Goal: Information Seeking & Learning: Learn about a topic

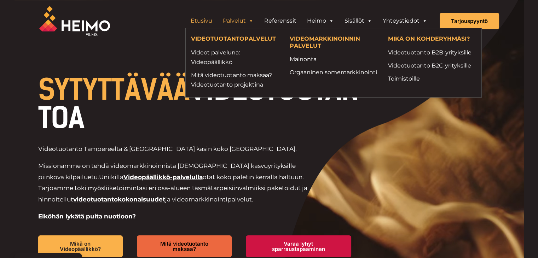
click at [237, 22] on link "Palvelut" at bounding box center [238, 21] width 41 height 14
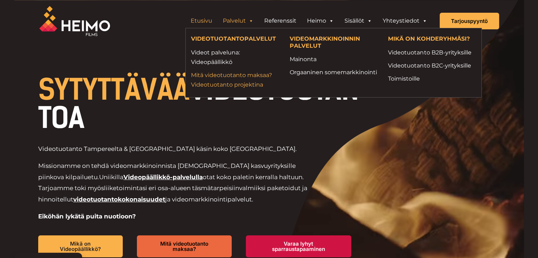
click at [234, 80] on link "Mitä videotuotanto maksaa? Videotuotanto projektina" at bounding box center [235, 79] width 88 height 19
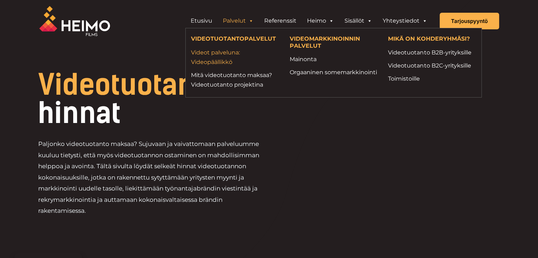
click at [218, 60] on link "Videot palveluna: Videopäällikkö" at bounding box center [235, 57] width 88 height 19
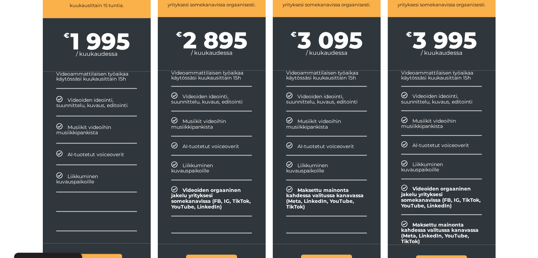
scroll to position [852, 0]
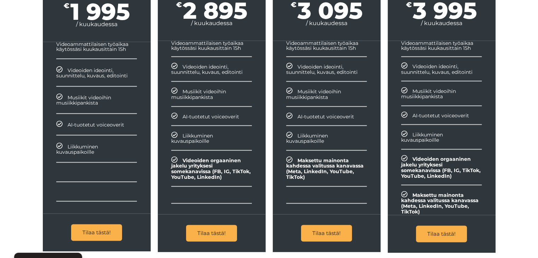
click at [324, 231] on link "Tilaa tästä!" at bounding box center [326, 233] width 51 height 17
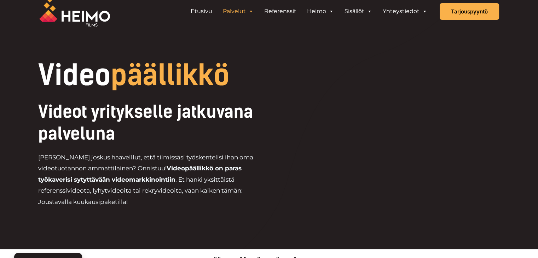
scroll to position [0, 0]
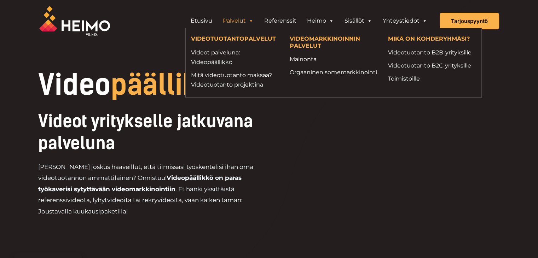
click at [303, 65] on li "Mainonta" at bounding box center [333, 59] width 99 height 13
click at [310, 60] on link "Mainonta" at bounding box center [334, 60] width 88 height 10
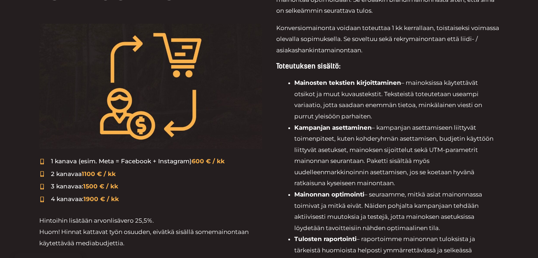
scroll to position [286, 0]
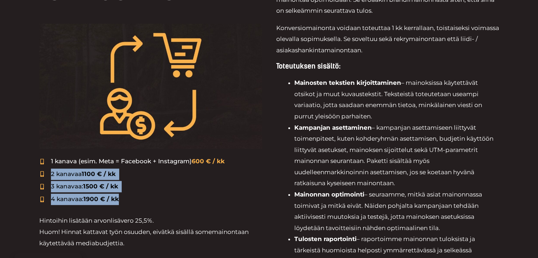
drag, startPoint x: 50, startPoint y: 175, endPoint x: 125, endPoint y: 197, distance: 77.6
click at [125, 197] on ul "1 kanava (esim. Meta = Facebook + Instagram) 600 € / kk 2 kanavaa 1100 € / kk 3…" at bounding box center [150, 180] width 223 height 49
click at [125, 197] on li "4 kanavaa: 1900 € / kk" at bounding box center [150, 199] width 223 height 11
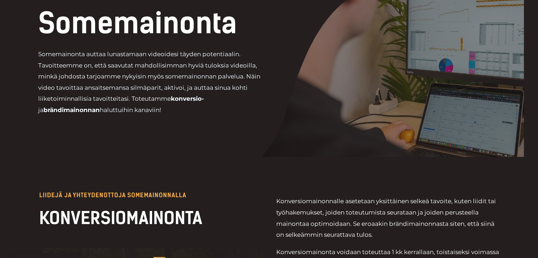
scroll to position [0, 0]
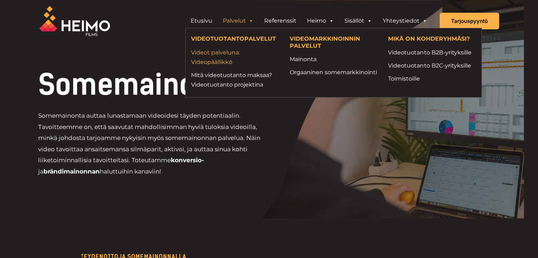
click at [222, 53] on link "Videot palveluna: Videopäällikkö" at bounding box center [235, 57] width 88 height 19
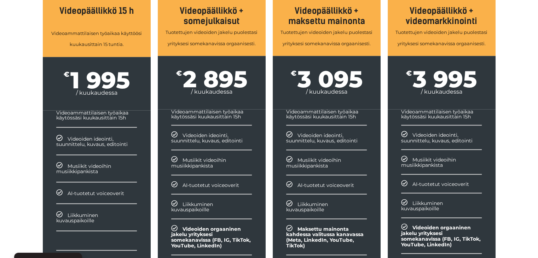
scroll to position [786, 0]
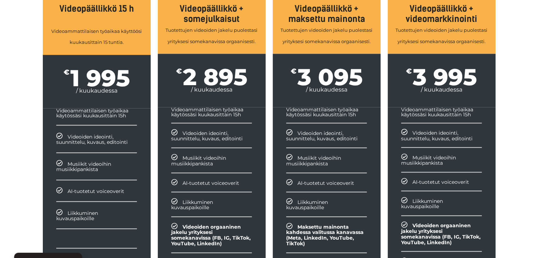
click at [189, 56] on div "€ 2 895 / kuukaudessa" at bounding box center [212, 80] width 108 height 53
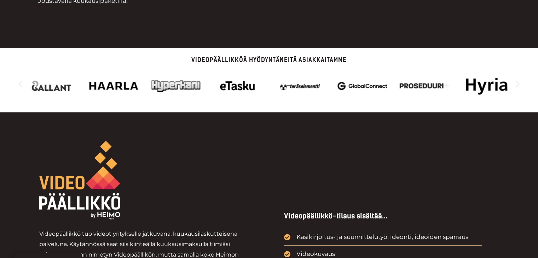
scroll to position [212, 0]
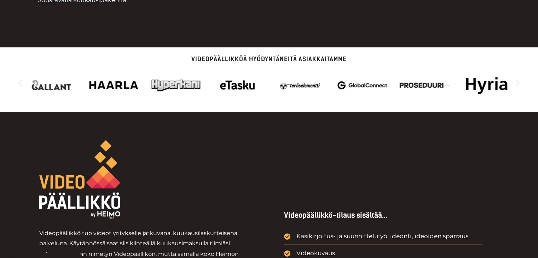
click at [519, 84] on icon "Seuraava dia" at bounding box center [518, 83] width 4 height 7
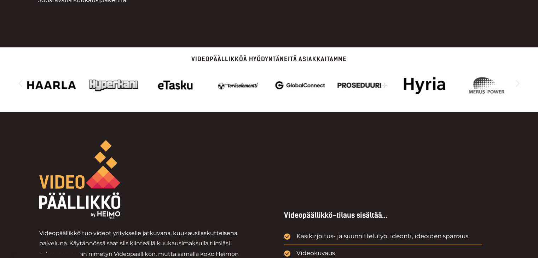
click at [519, 84] on icon "Seuraava dia" at bounding box center [518, 83] width 4 height 7
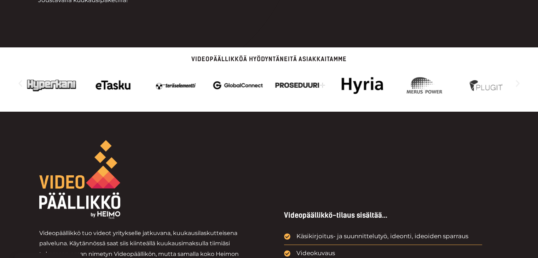
click at [519, 84] on icon "Seuraava dia" at bounding box center [518, 83] width 4 height 7
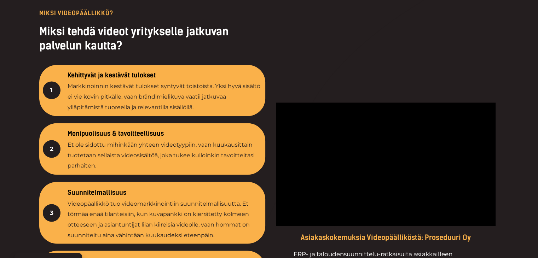
scroll to position [1152, 0]
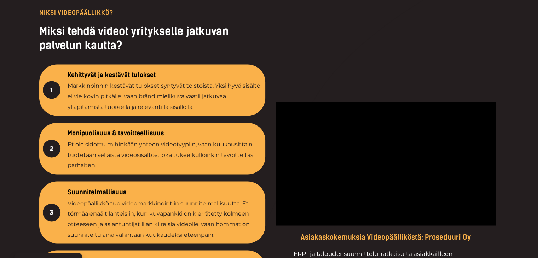
click at [166, 77] on div "Kehittyvät ja kestävät tulokset Markkinoinnin kestävät tulokset syntyvät toisto…" at bounding box center [165, 90] width 195 height 45
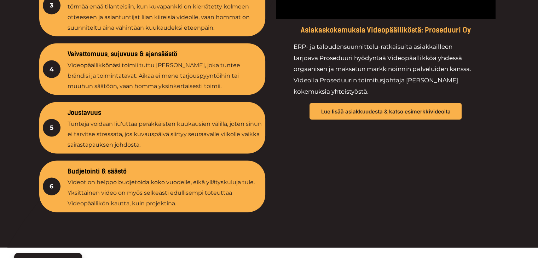
scroll to position [1359, 0]
click at [93, 169] on h4 "Budjetointi & säästö" at bounding box center [165, 172] width 195 height 8
drag, startPoint x: 110, startPoint y: 178, endPoint x: 125, endPoint y: 182, distance: 15.3
click at [125, 182] on p "Videot on helppo budjetoida koko vuodelle, eikä yllätyskuluja tule. Yksittäinen…" at bounding box center [165, 192] width 195 height 31
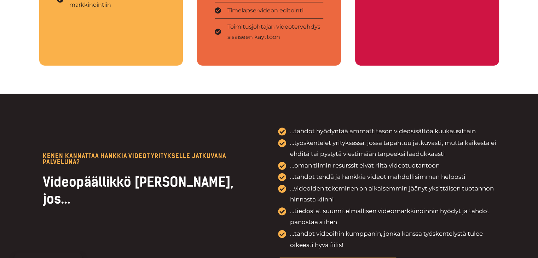
scroll to position [1623, 0]
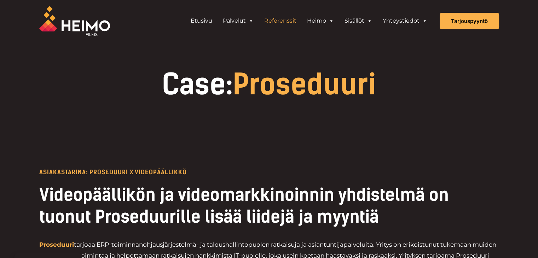
click at [276, 20] on link "Referenssit" at bounding box center [280, 21] width 43 height 14
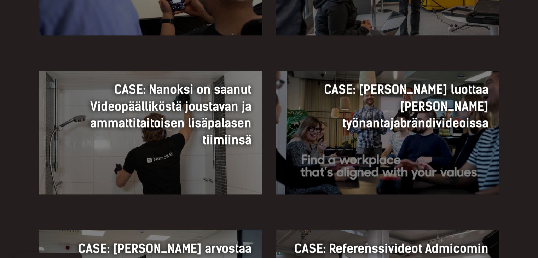
scroll to position [621, 0]
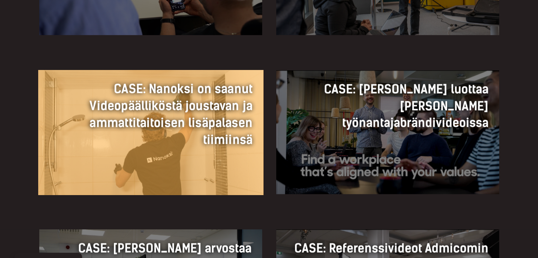
click at [154, 139] on h3 "CASE: Nanoksi on saanut Videopäälliköstä joustavan ja ammattitaitoisen lisäpala…" at bounding box center [151, 114] width 204 height 68
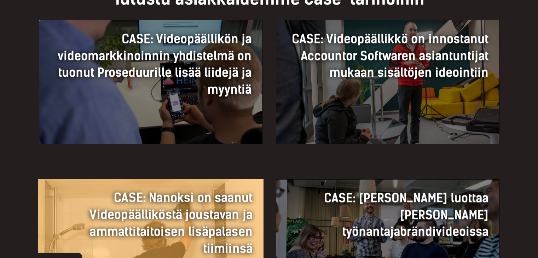
scroll to position [512, 0]
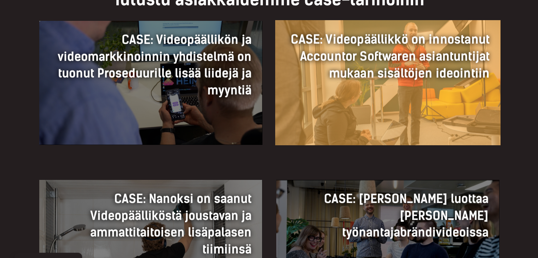
click at [339, 78] on h3 "CASE: Videopäällikkö on innostanut Accountor Softwaren asiantuntijat mukaan sis…" at bounding box center [388, 56] width 204 height 51
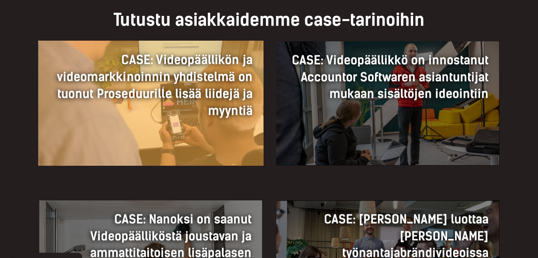
scroll to position [491, 0]
click at [172, 107] on h3 "CASE: Videopäällikön ja videomarkkinoinnin yhdistelmä on tuonut Proseduurille l…" at bounding box center [151, 86] width 204 height 68
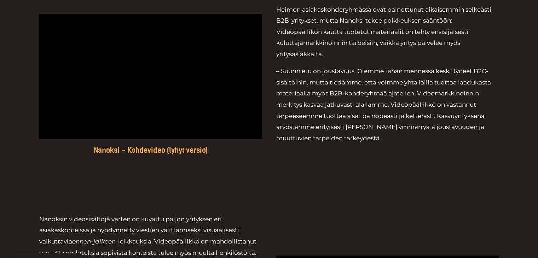
scroll to position [443, 0]
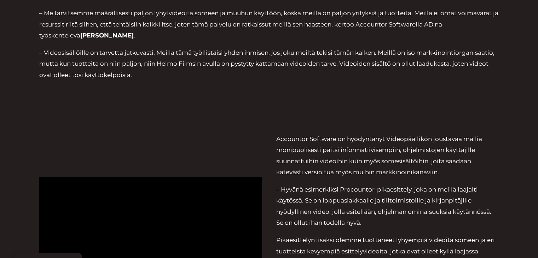
scroll to position [319, 0]
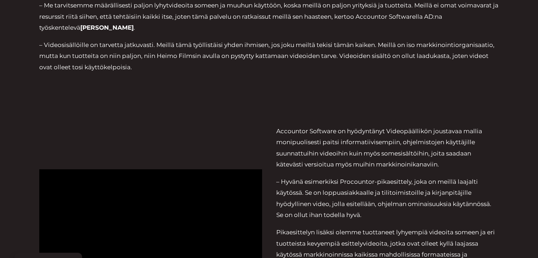
click at [163, 126] on div "eTasku – Myyntiboosti" at bounding box center [150, 240] width 223 height 228
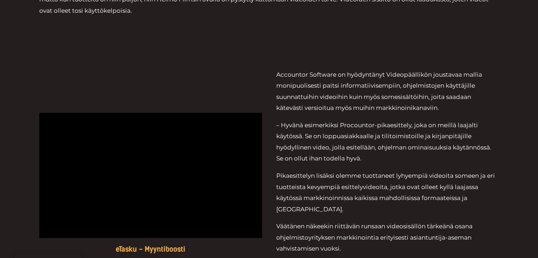
scroll to position [375, 0]
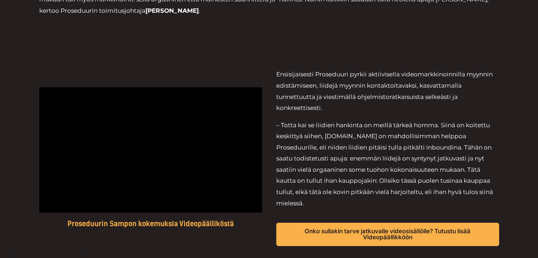
scroll to position [346, 0]
